Goal: Navigation & Orientation: Find specific page/section

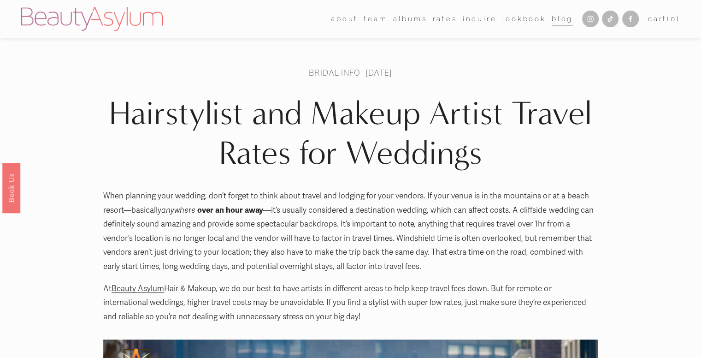
click at [510, 18] on link "Lookbook" at bounding box center [524, 19] width 44 height 14
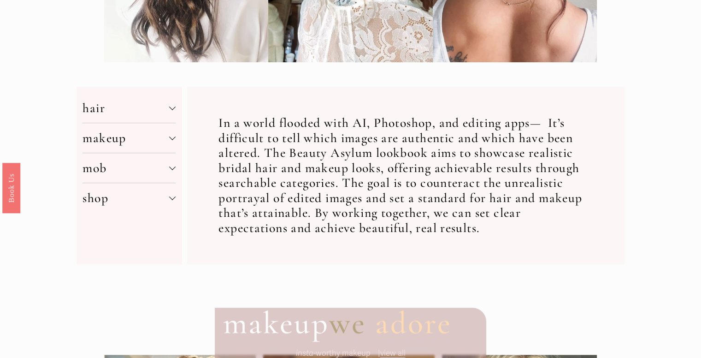
scroll to position [308, 0]
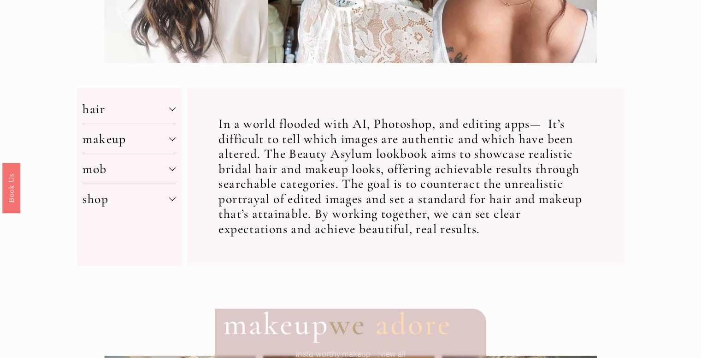
click at [137, 152] on button "makeup" at bounding box center [128, 138] width 93 height 29
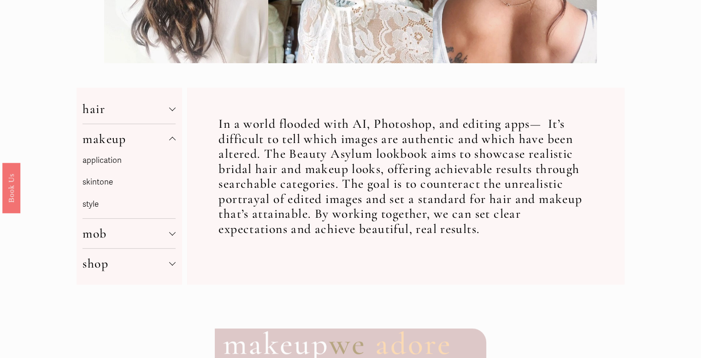
click at [105, 147] on span "makeup" at bounding box center [125, 139] width 87 height 16
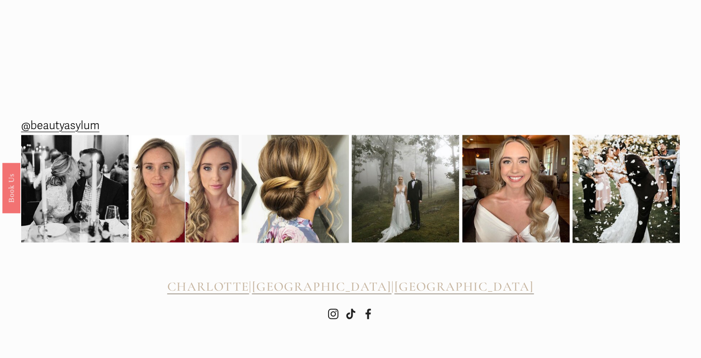
scroll to position [1437, 0]
click at [248, 286] on span "CHARLOTTE" at bounding box center [208, 286] width 82 height 16
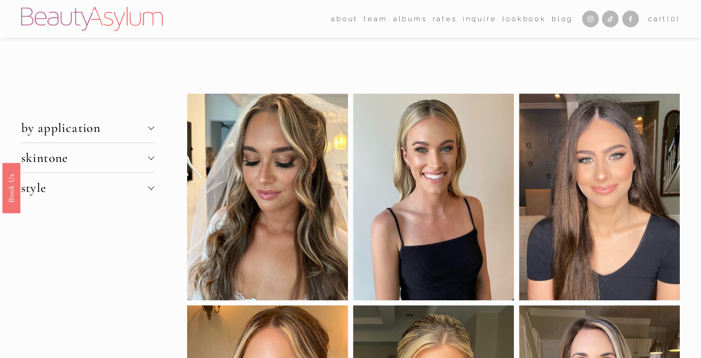
click at [383, 20] on span "team" at bounding box center [375, 19] width 23 height 12
click at [0, 0] on link "Charlotte" at bounding box center [0, 0] width 0 height 0
